Goal: Information Seeking & Learning: Find specific fact

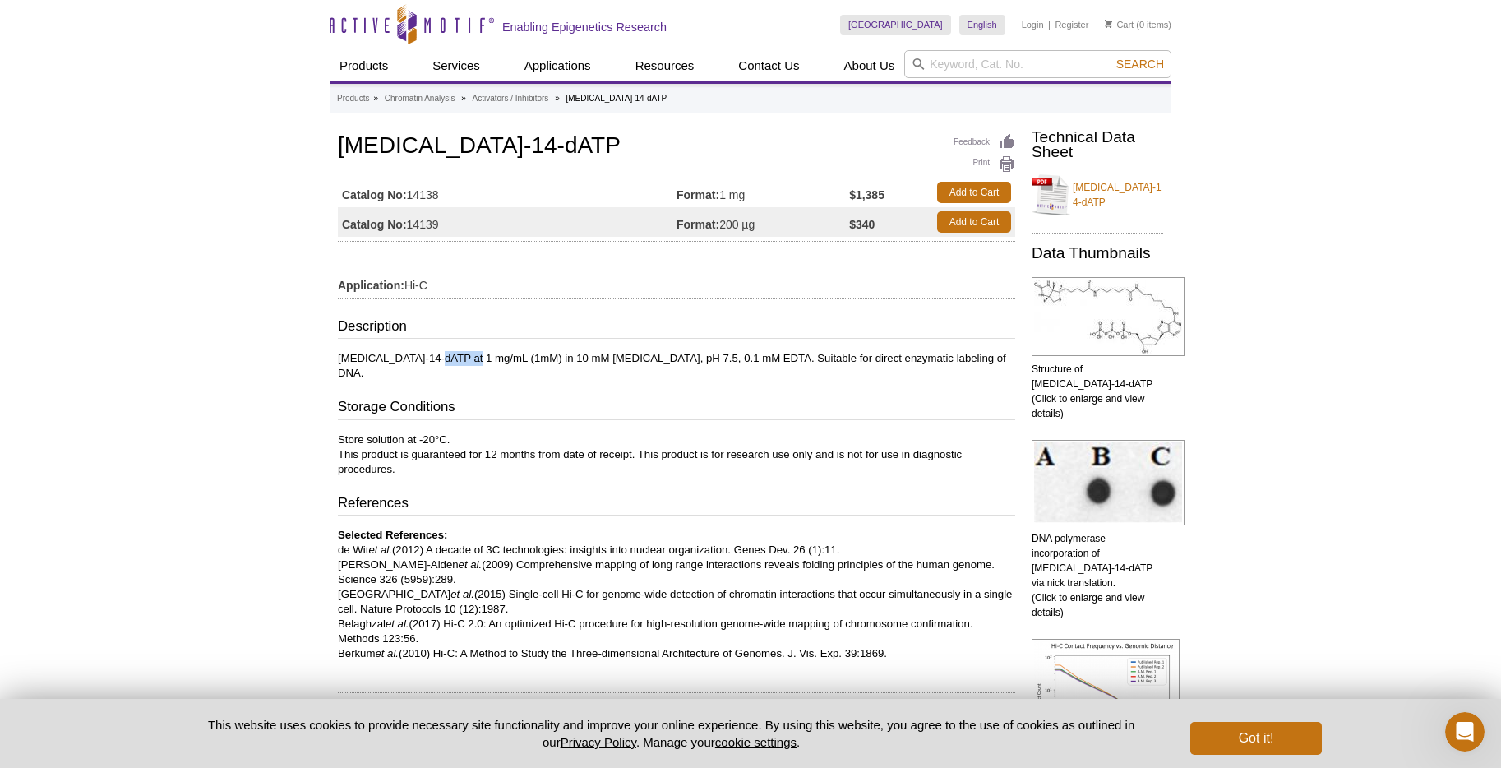
drag, startPoint x: 426, startPoint y: 357, endPoint x: 466, endPoint y: 352, distance: 40.6
click at [466, 352] on p "[MEDICAL_DATA]-14-dATP at 1 mg/mL (1mM) in 10 mM [MEDICAL_DATA], pH 7.5, 0.1 mM…" at bounding box center [676, 366] width 677 height 30
drag, startPoint x: 486, startPoint y: 146, endPoint x: 340, endPoint y: 141, distance: 146.4
click at [340, 141] on h1 "[MEDICAL_DATA]-14-dATP" at bounding box center [676, 147] width 677 height 28
copy h1 "[MEDICAL_DATA]-14-dATP"
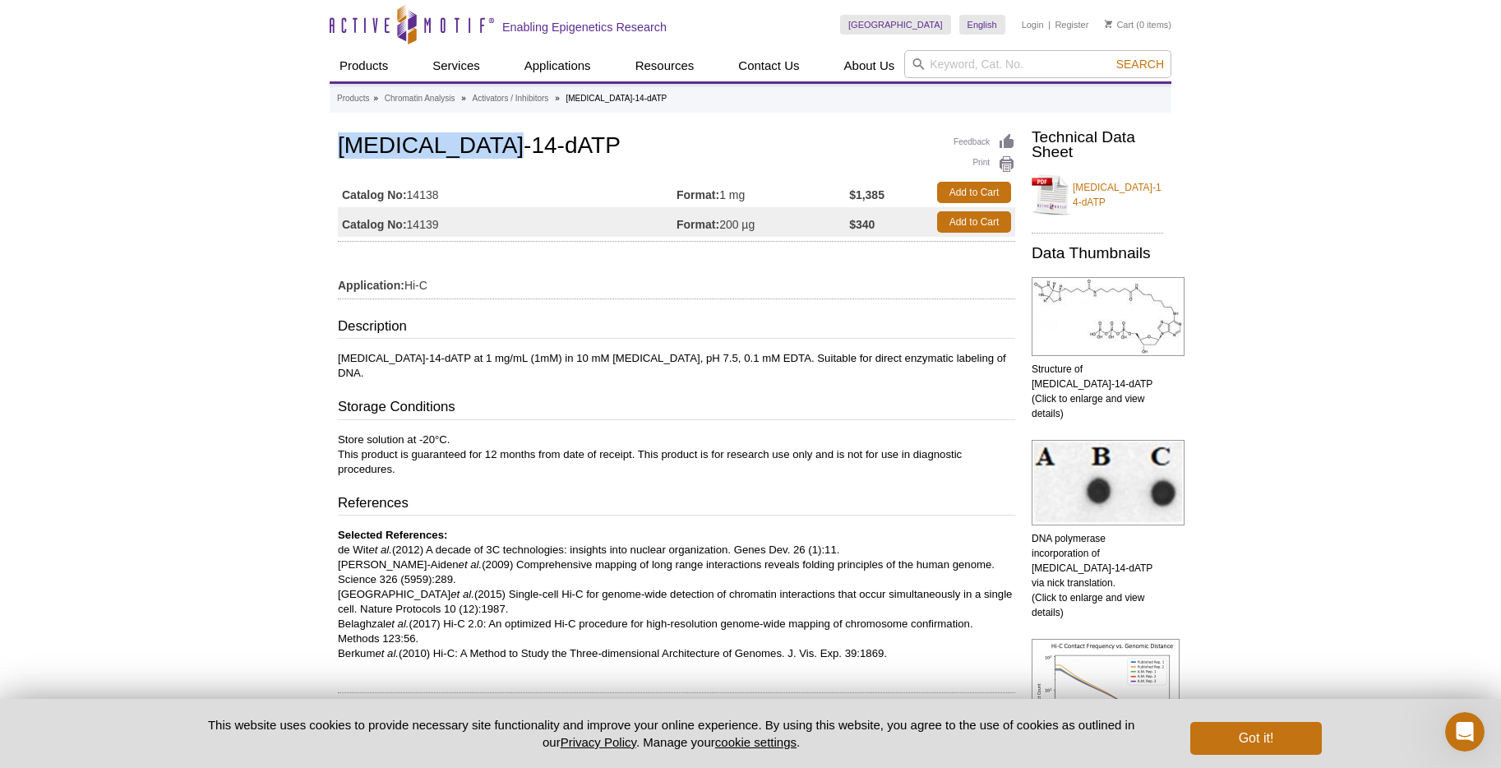
drag, startPoint x: 411, startPoint y: 224, endPoint x: 444, endPoint y: 228, distance: 33.1
click at [444, 228] on td "Catalog No: 14139" at bounding box center [507, 222] width 339 height 30
copy td "14139"
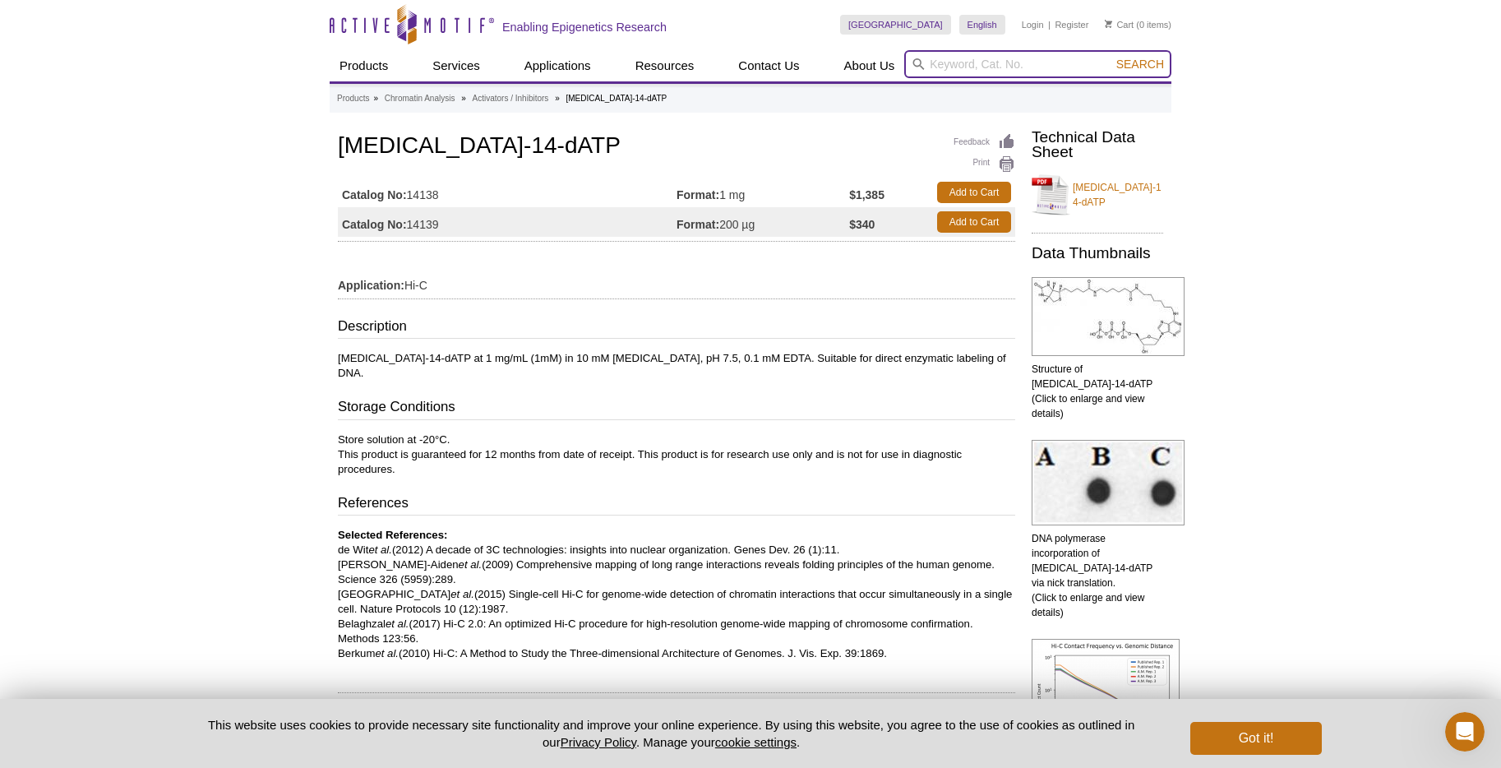
click at [1032, 63] on input "search" at bounding box center [1037, 64] width 267 height 28
type input "10mM dgtp"
click at [1112, 57] on button "Search" at bounding box center [1141, 64] width 58 height 15
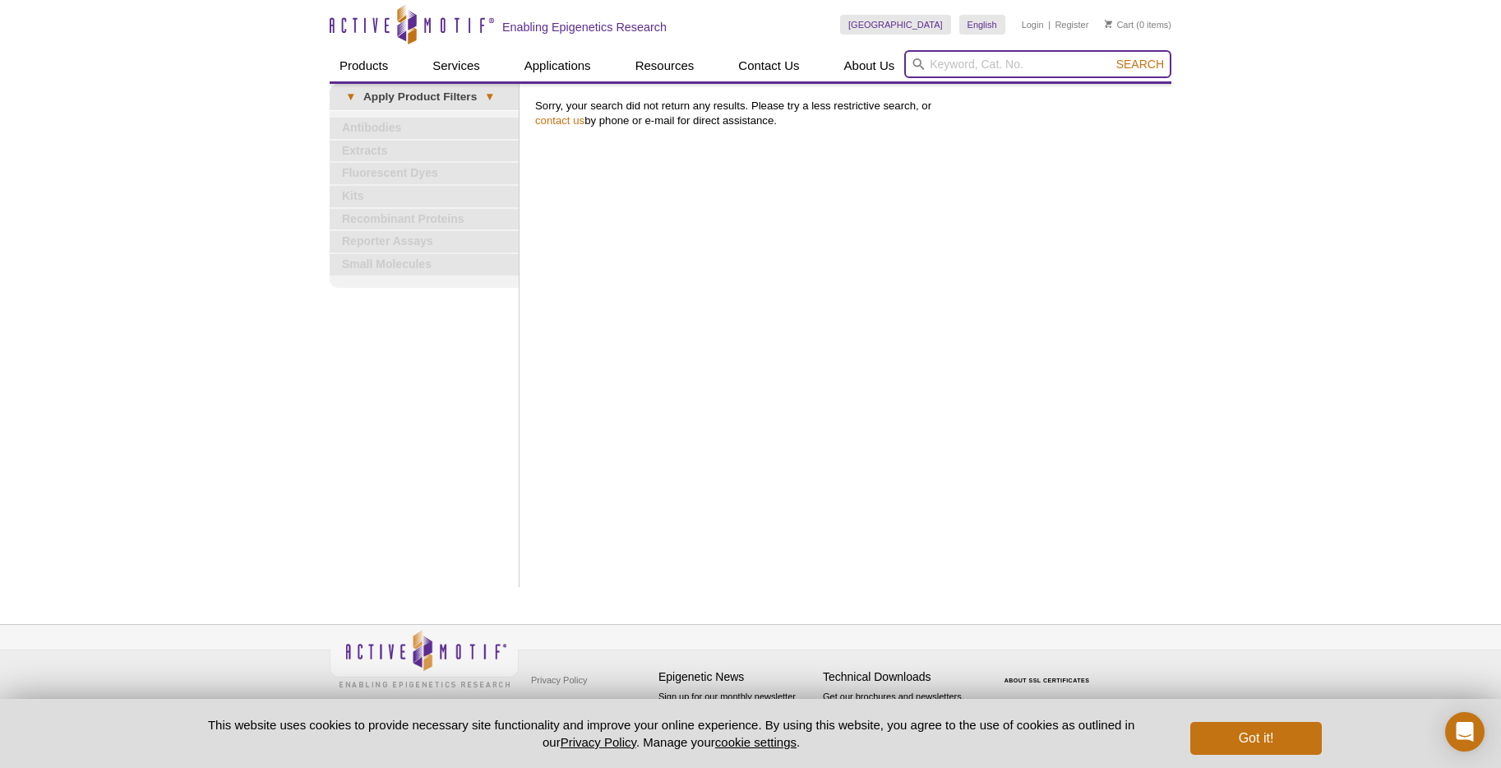
click at [945, 58] on input "search" at bounding box center [1037, 64] width 267 height 28
type input "gtp"
click at [1112, 57] on button "Search" at bounding box center [1141, 64] width 58 height 15
